Goal: Check status: Check status

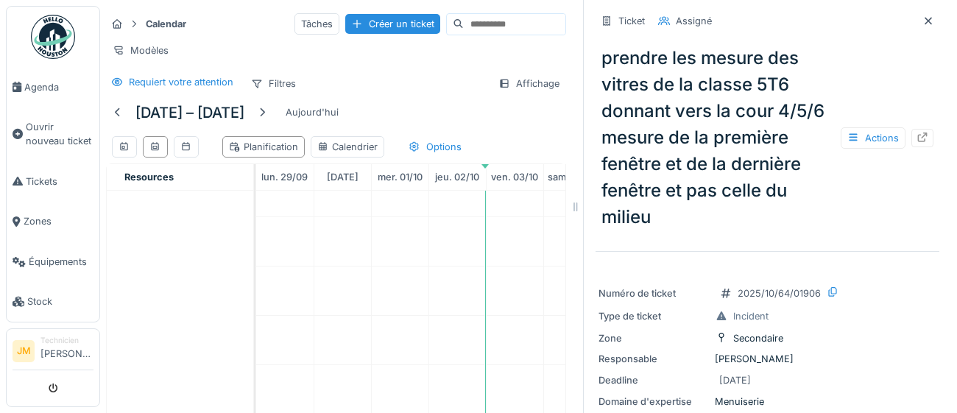
scroll to position [440, 0]
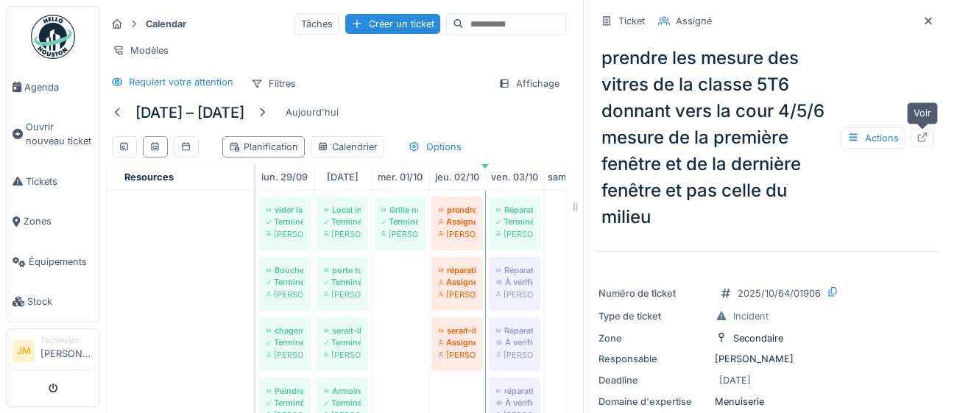
click at [925, 138] on icon at bounding box center [922, 137] width 12 height 10
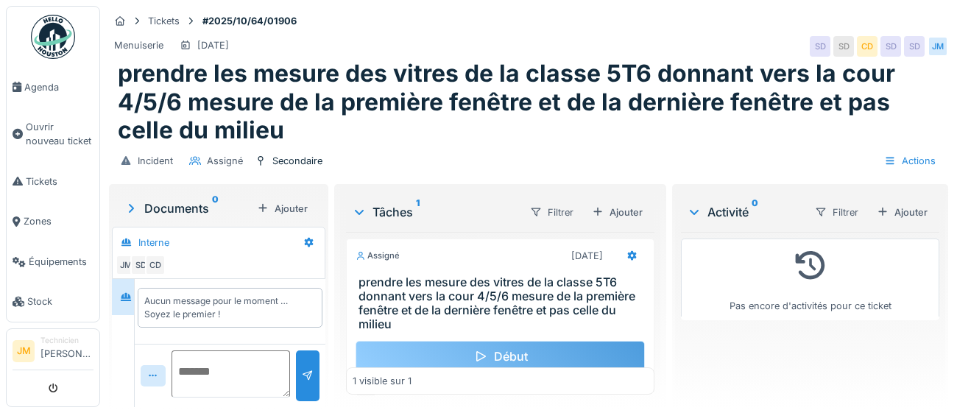
scroll to position [62, 0]
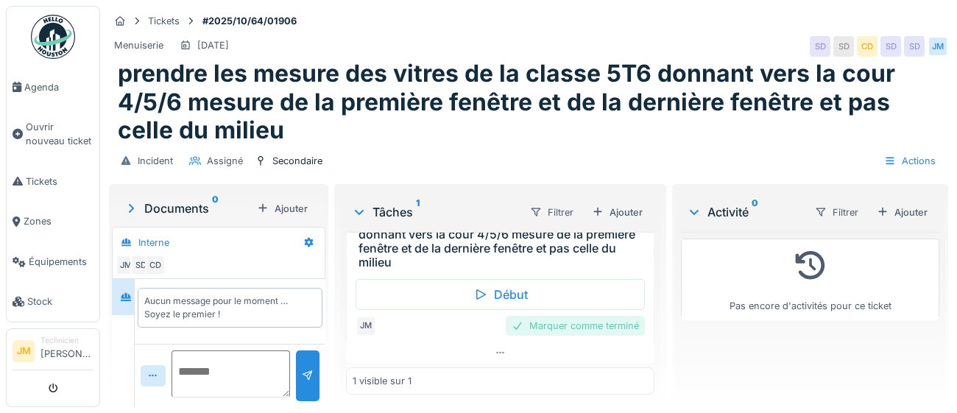
click at [572, 330] on div "Marquer comme terminé" at bounding box center [575, 326] width 139 height 20
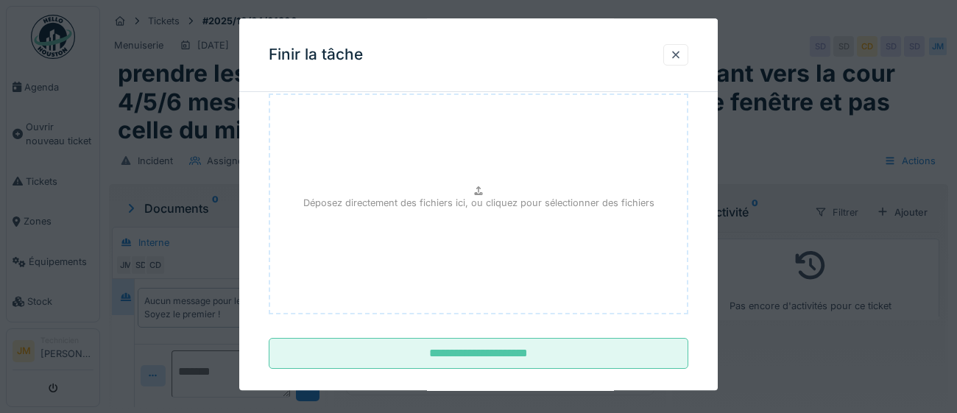
scroll to position [166, 0]
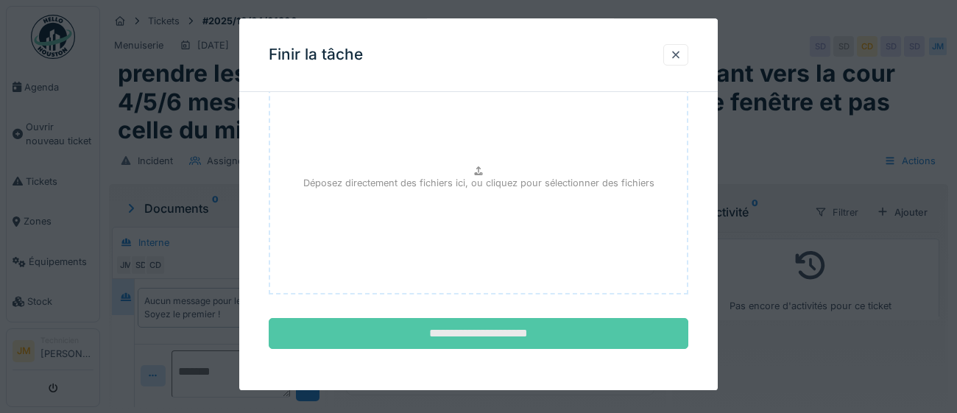
click at [489, 336] on input "**********" at bounding box center [478, 334] width 419 height 31
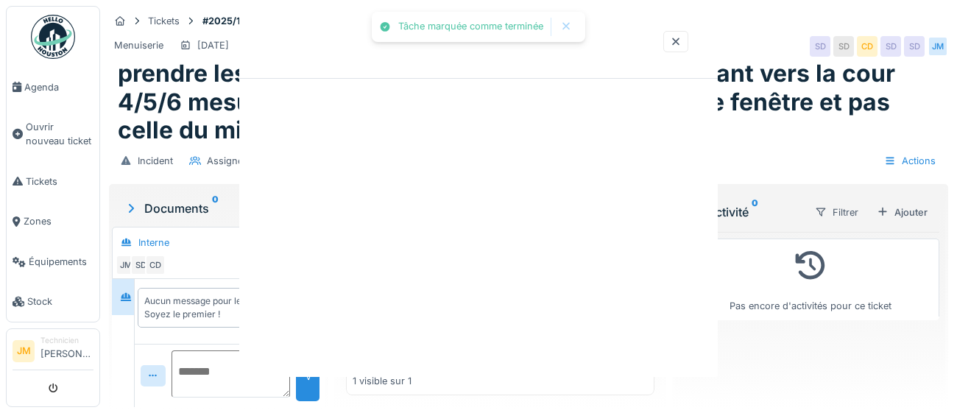
scroll to position [22, 0]
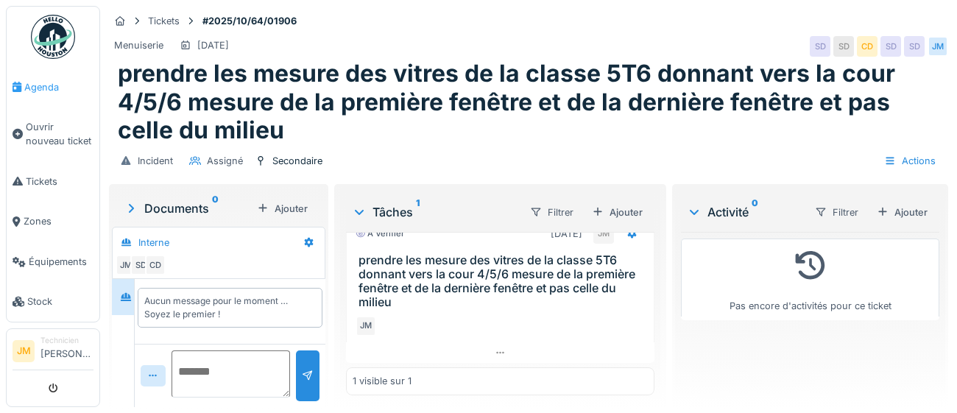
click at [51, 90] on span "Agenda" at bounding box center [58, 87] width 69 height 14
click at [28, 83] on span "Agenda" at bounding box center [58, 87] width 69 height 14
click at [33, 88] on span "Agenda" at bounding box center [58, 87] width 69 height 14
click at [39, 89] on span "Agenda" at bounding box center [58, 87] width 69 height 14
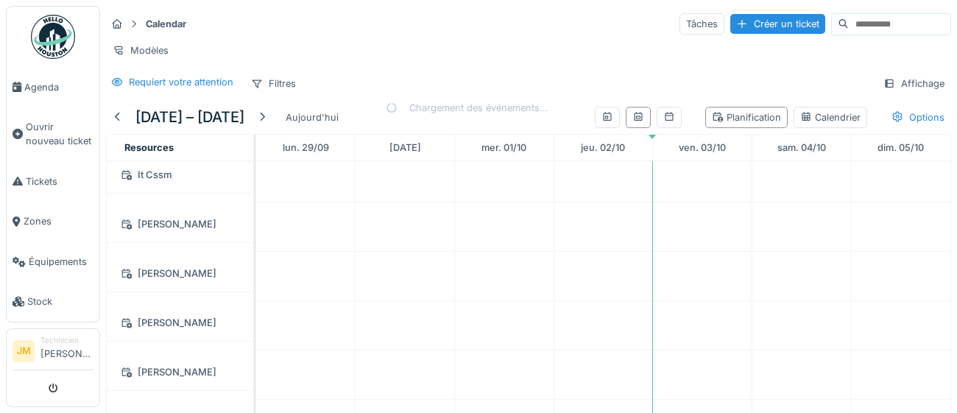
scroll to position [251, 0]
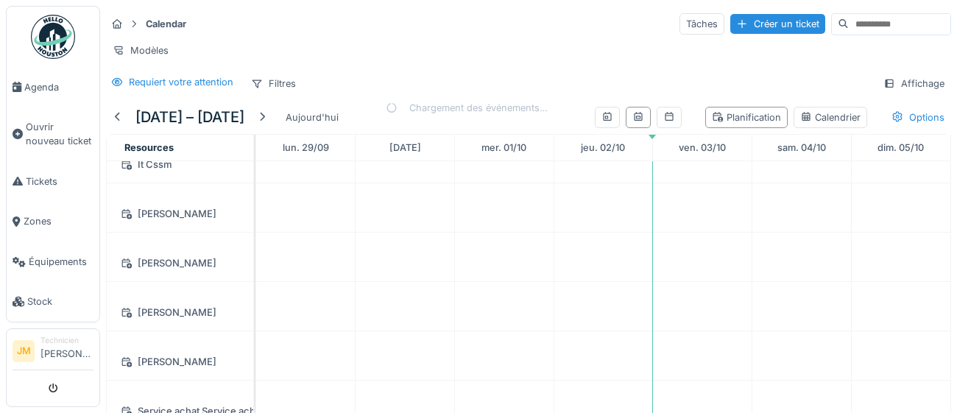
click at [142, 260] on div "[PERSON_NAME]" at bounding box center [180, 263] width 129 height 18
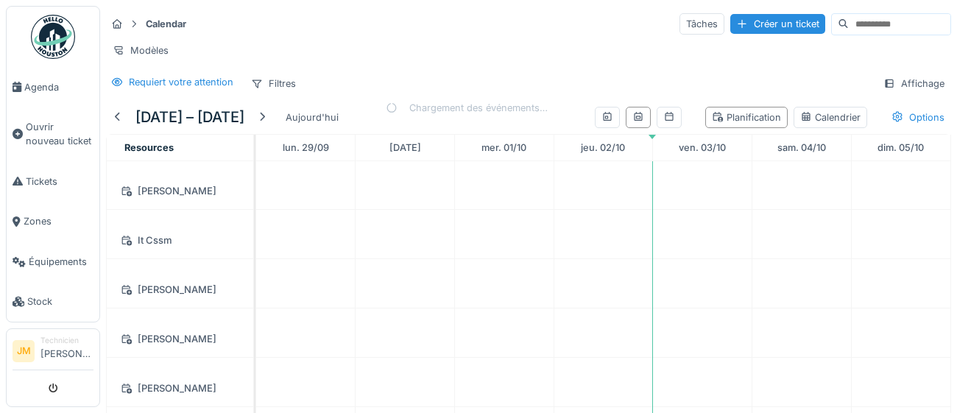
scroll to position [167, 0]
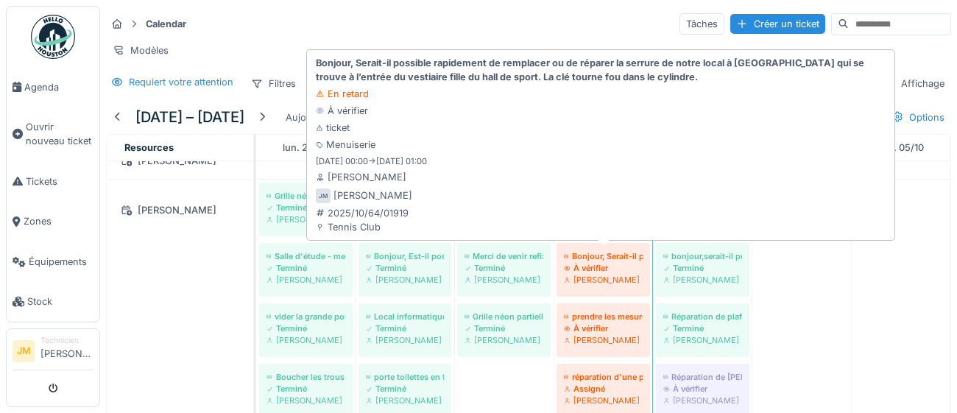
click at [620, 271] on div "À vérifier" at bounding box center [603, 268] width 79 height 12
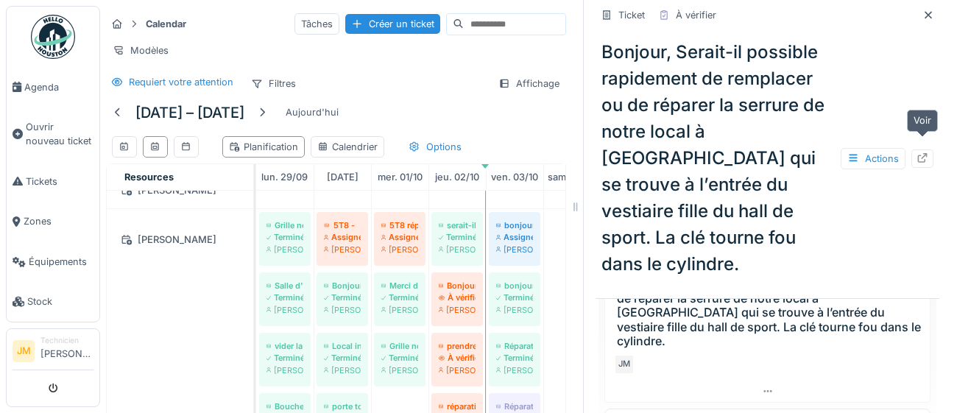
click at [927, 153] on icon at bounding box center [922, 158] width 12 height 10
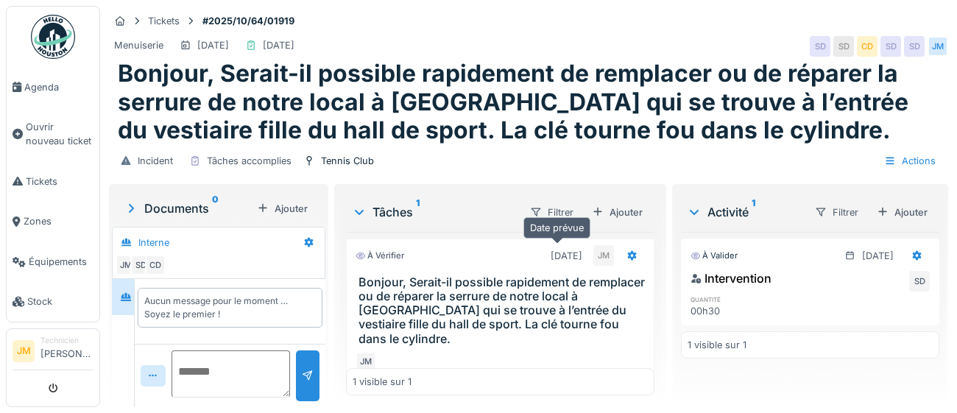
scroll to position [22, 0]
